Goal: Manage account settings

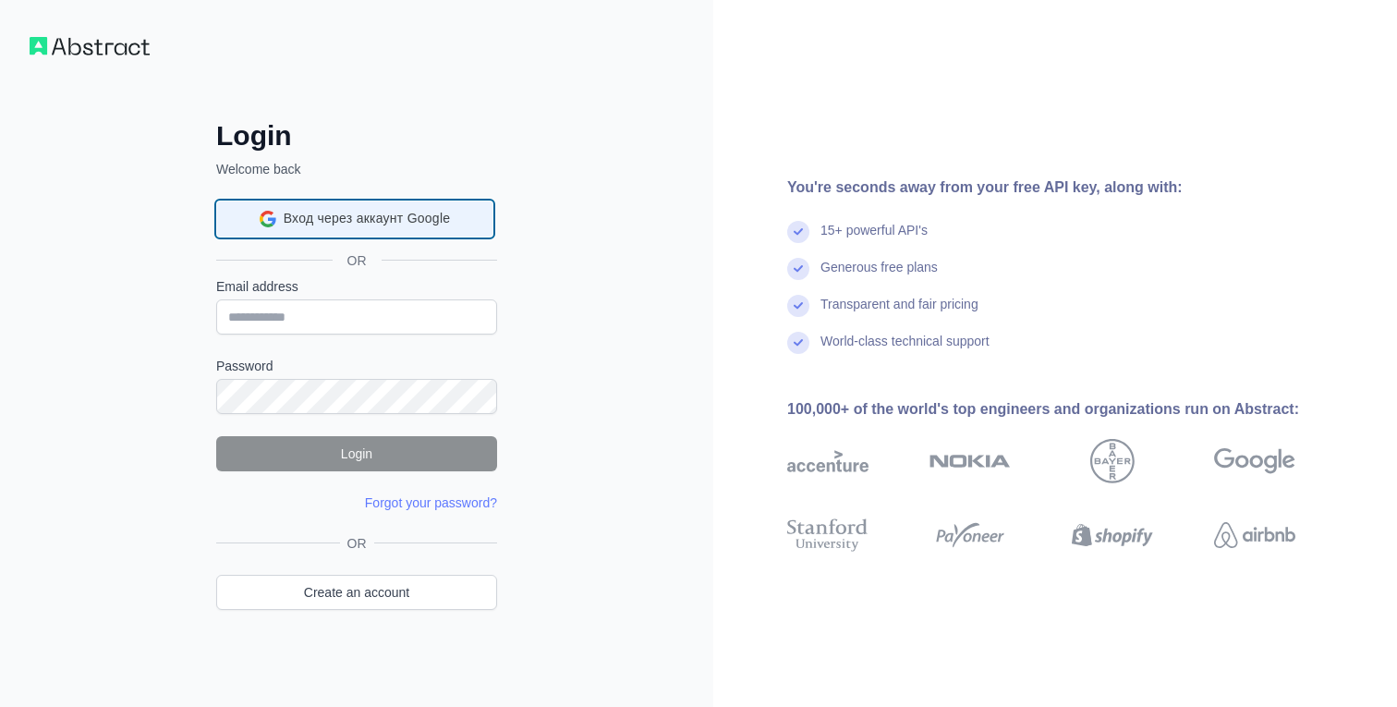
click at [353, 229] on div "Вход через аккаунт Google Вход через аккаунт Google. Откроется в новой вкладке." at bounding box center [354, 218] width 253 height 35
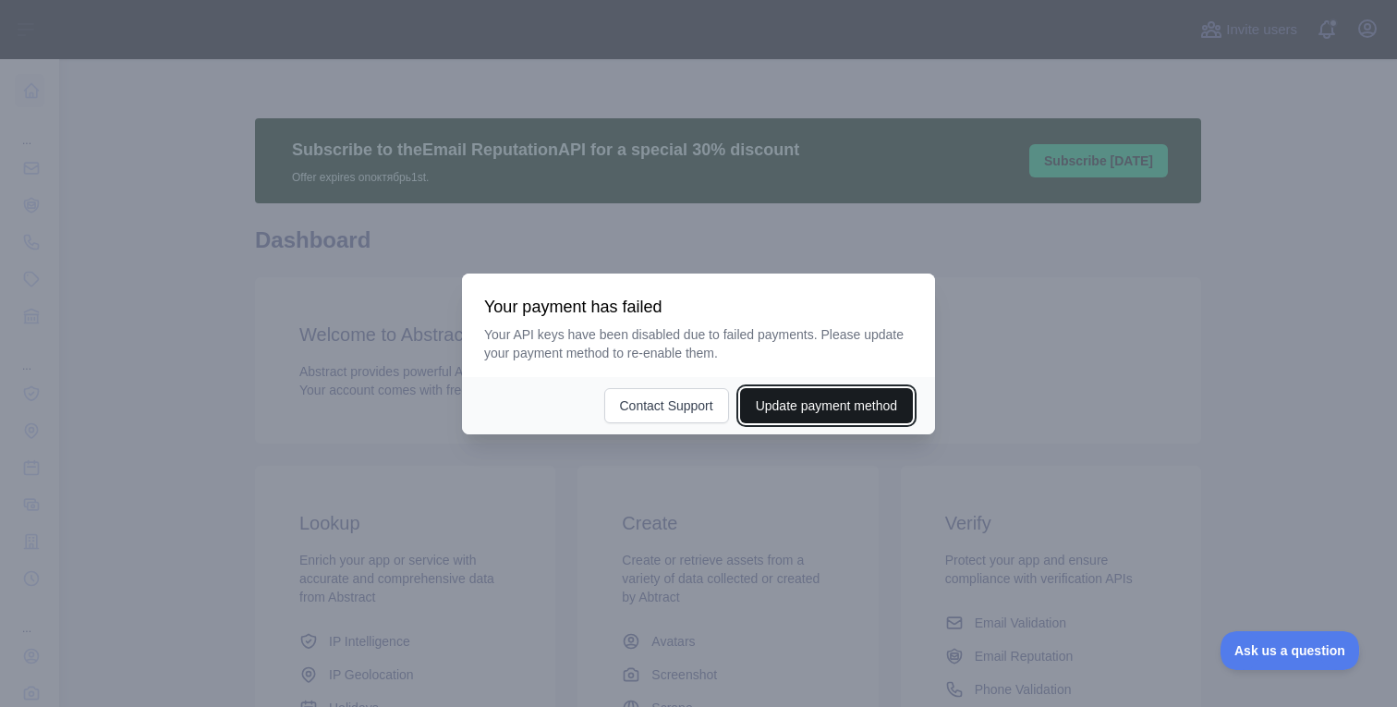
click at [789, 406] on button "Update payment method" at bounding box center [826, 405] width 173 height 35
